Goal: Transaction & Acquisition: Subscribe to service/newsletter

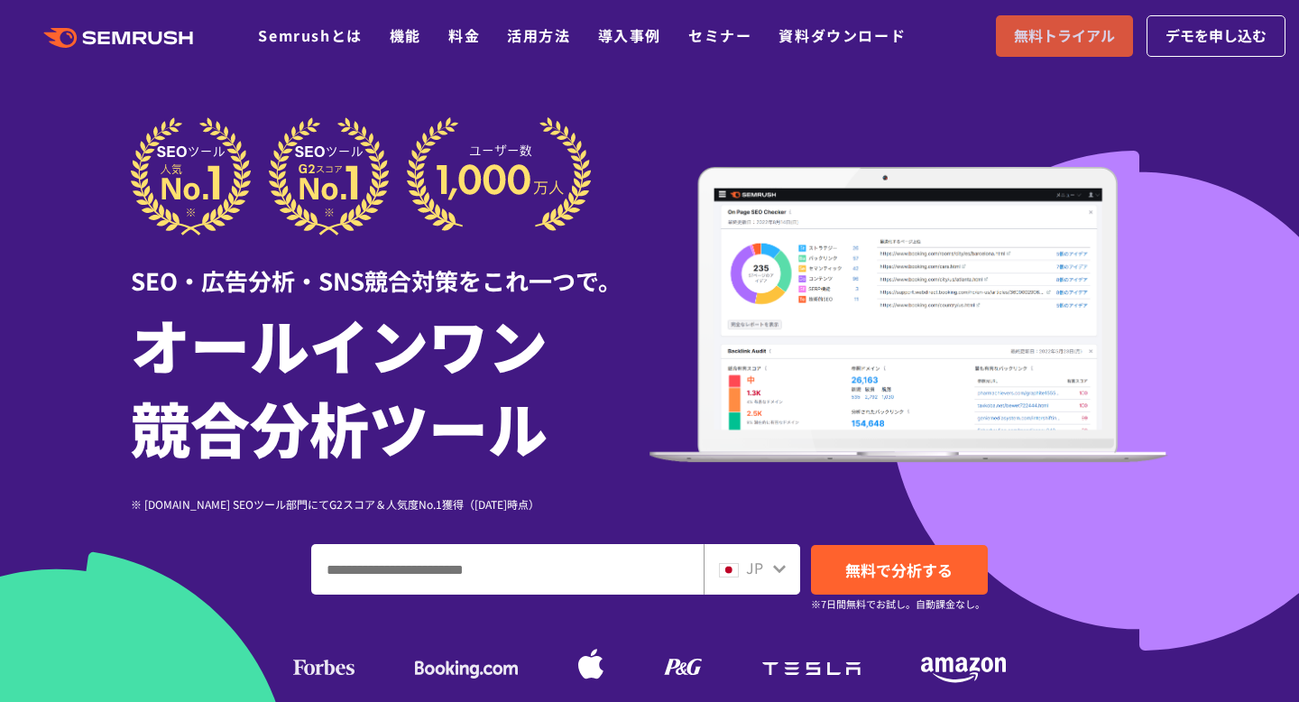
click at [1055, 35] on span "無料トライアル" at bounding box center [1064, 35] width 101 height 23
click at [1110, 23] on link "無料トライアル" at bounding box center [1064, 35] width 137 height 41
